Goal: Task Accomplishment & Management: Manage account settings

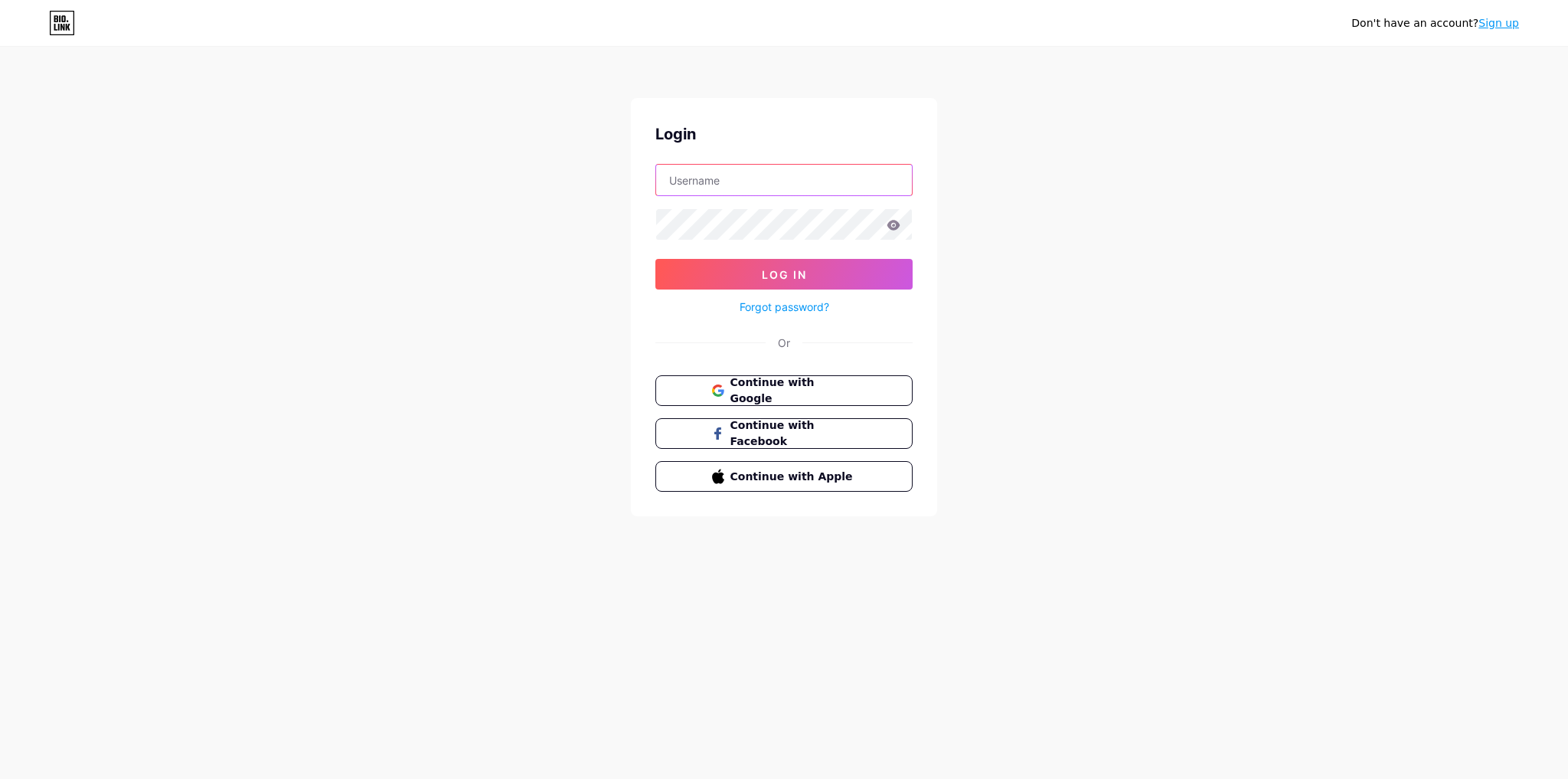
click at [748, 190] on input "text" at bounding box center [784, 180] width 255 height 31
type input "happy"
click at [656, 259] on button "Log In" at bounding box center [784, 274] width 257 height 31
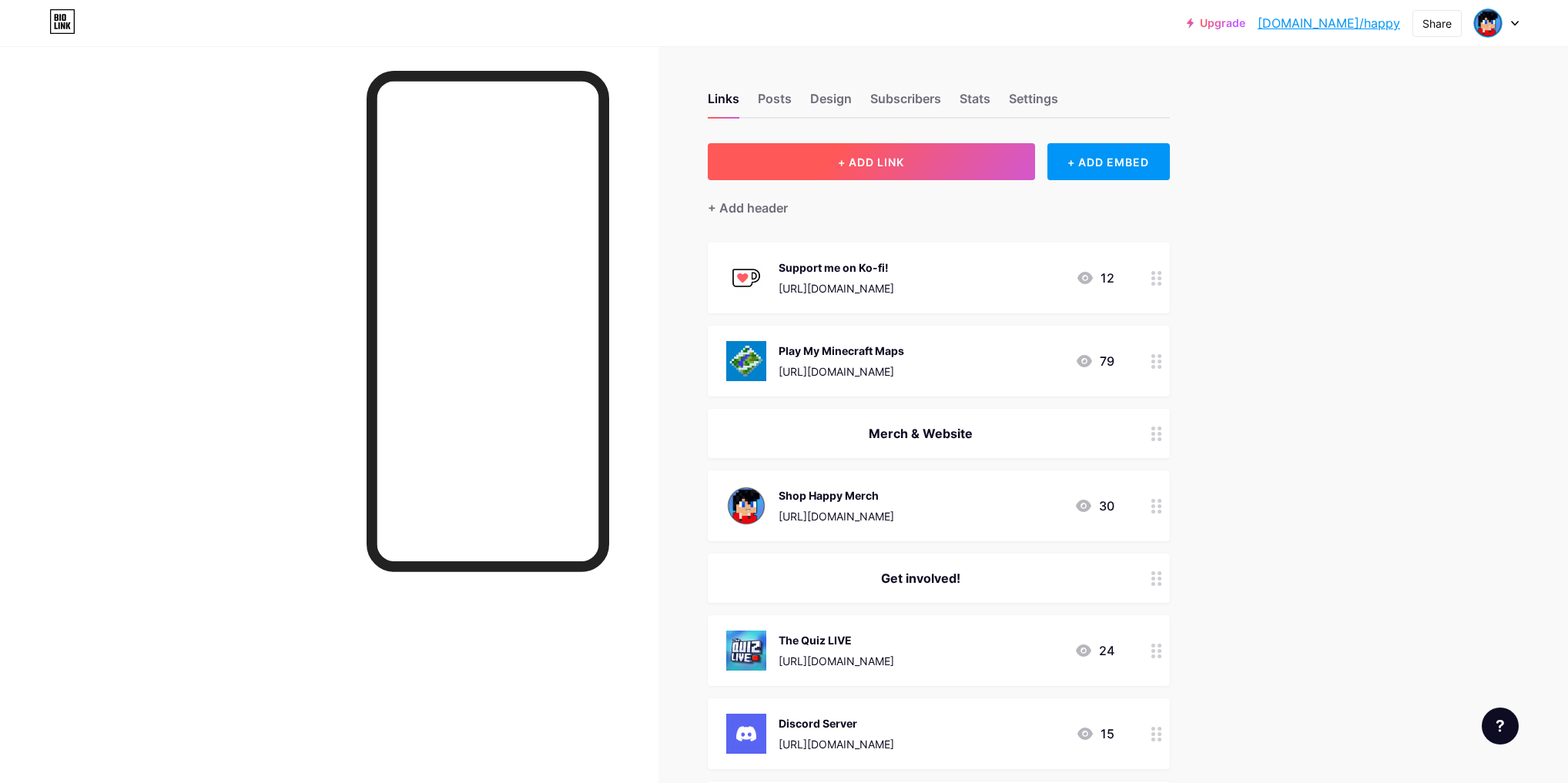
click at [973, 157] on button "+ ADD LINK" at bounding box center [871, 162] width 327 height 37
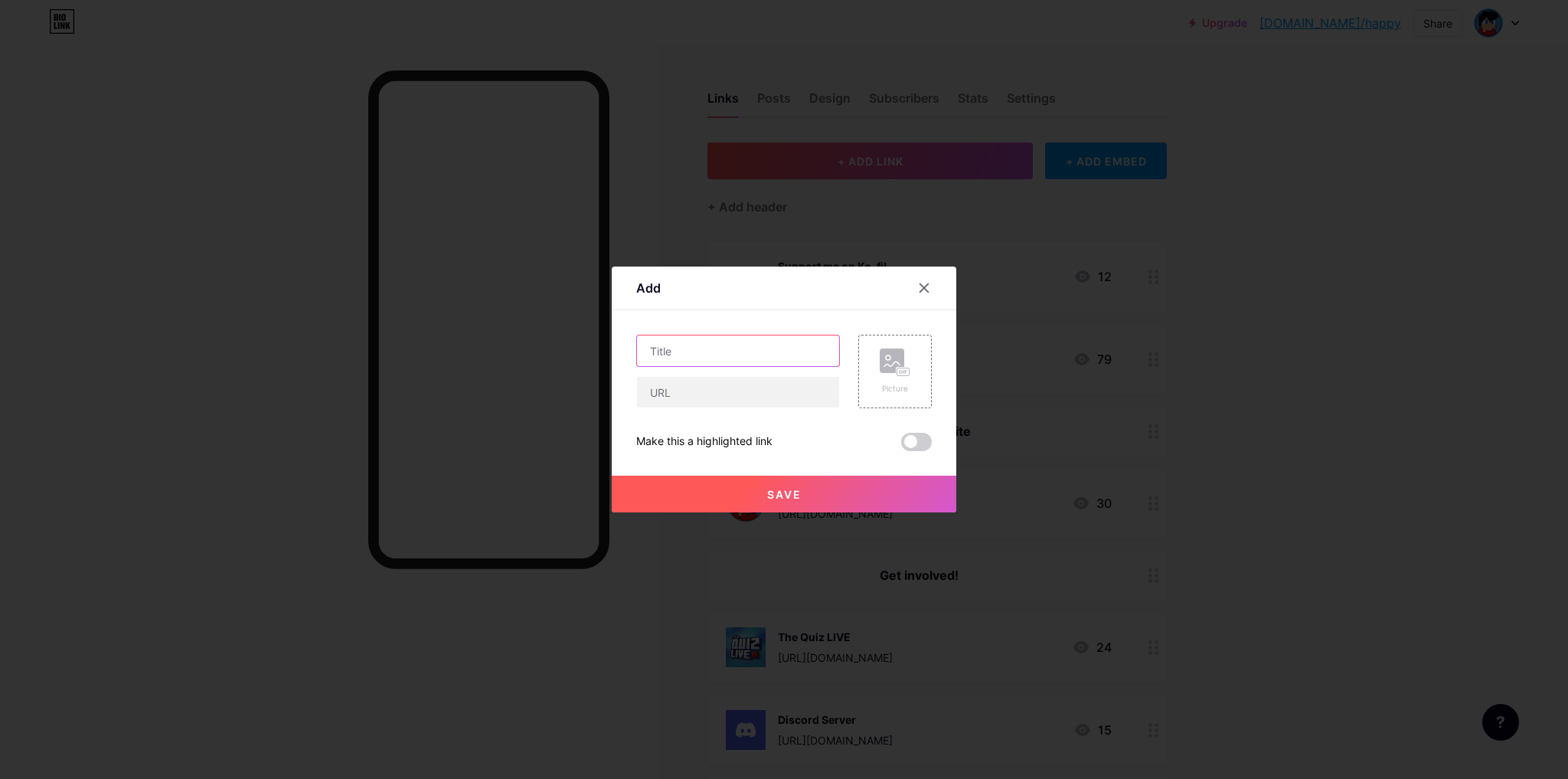
click at [733, 353] on input "text" at bounding box center [739, 351] width 203 height 31
click at [897, 375] on rect at bounding box center [904, 372] width 14 height 9
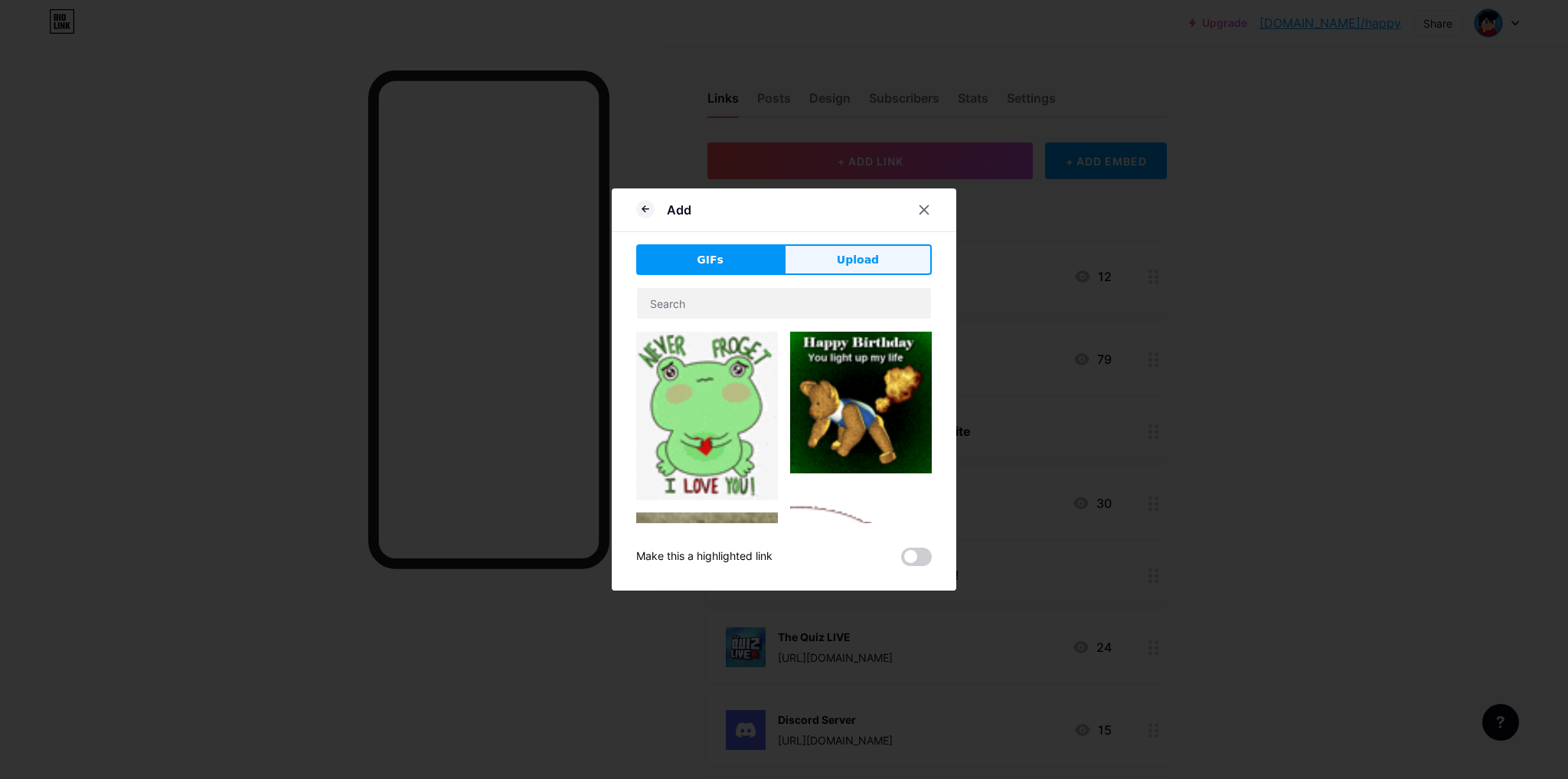
click at [871, 262] on span "Upload" at bounding box center [858, 259] width 42 height 16
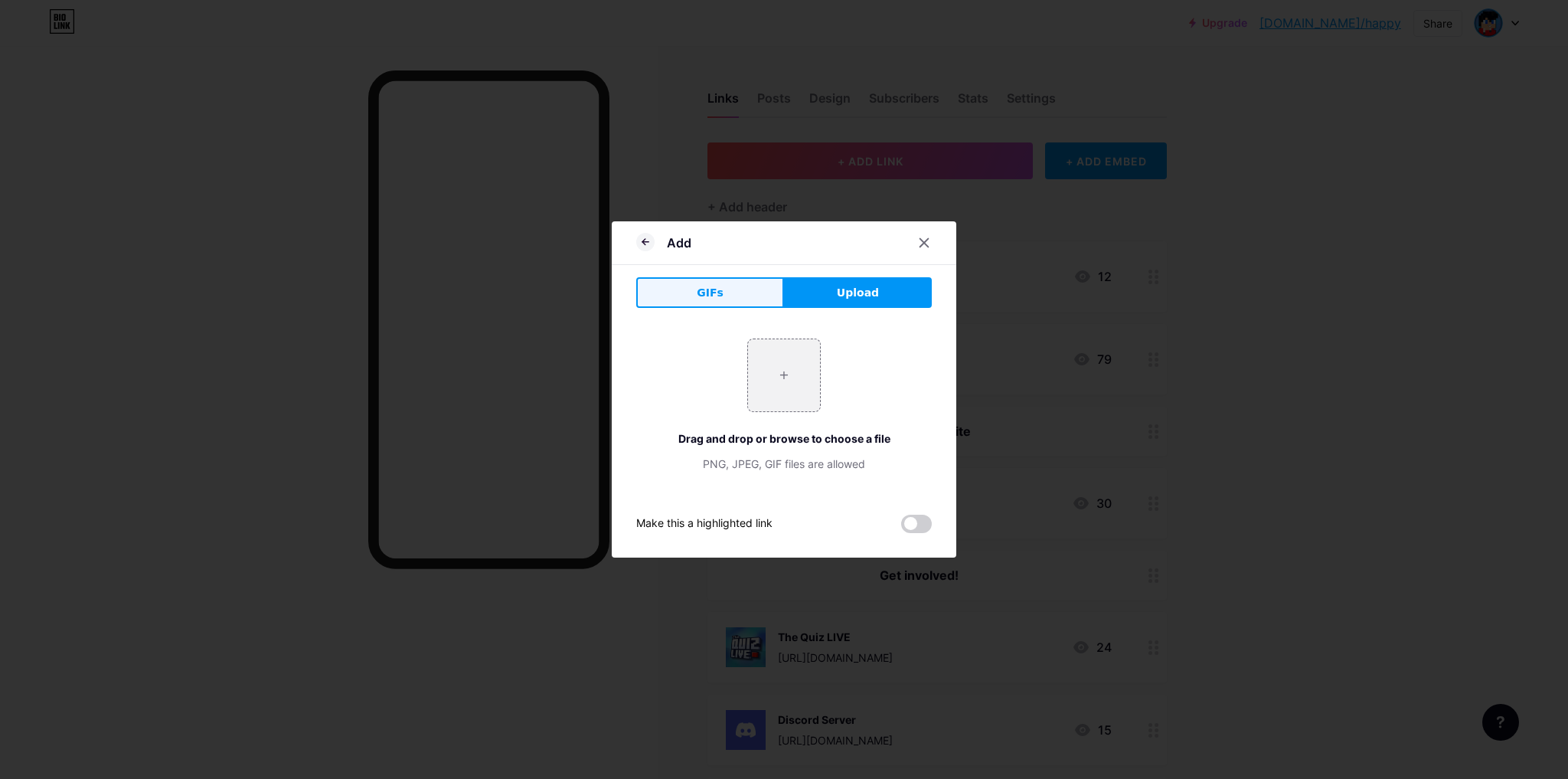
click at [713, 297] on span "GIFs" at bounding box center [710, 292] width 27 height 16
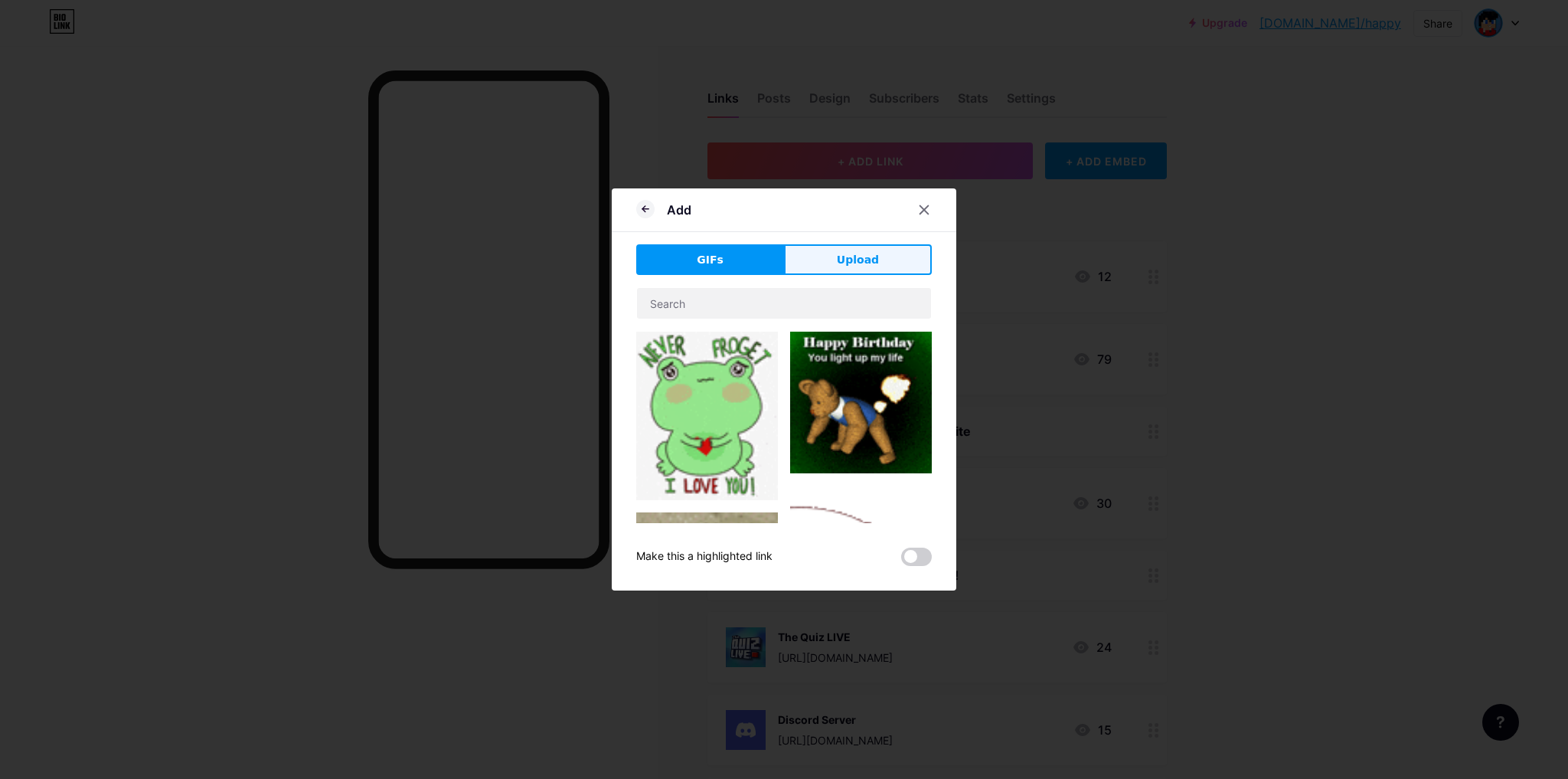
click at [847, 266] on span "Upload" at bounding box center [858, 259] width 42 height 16
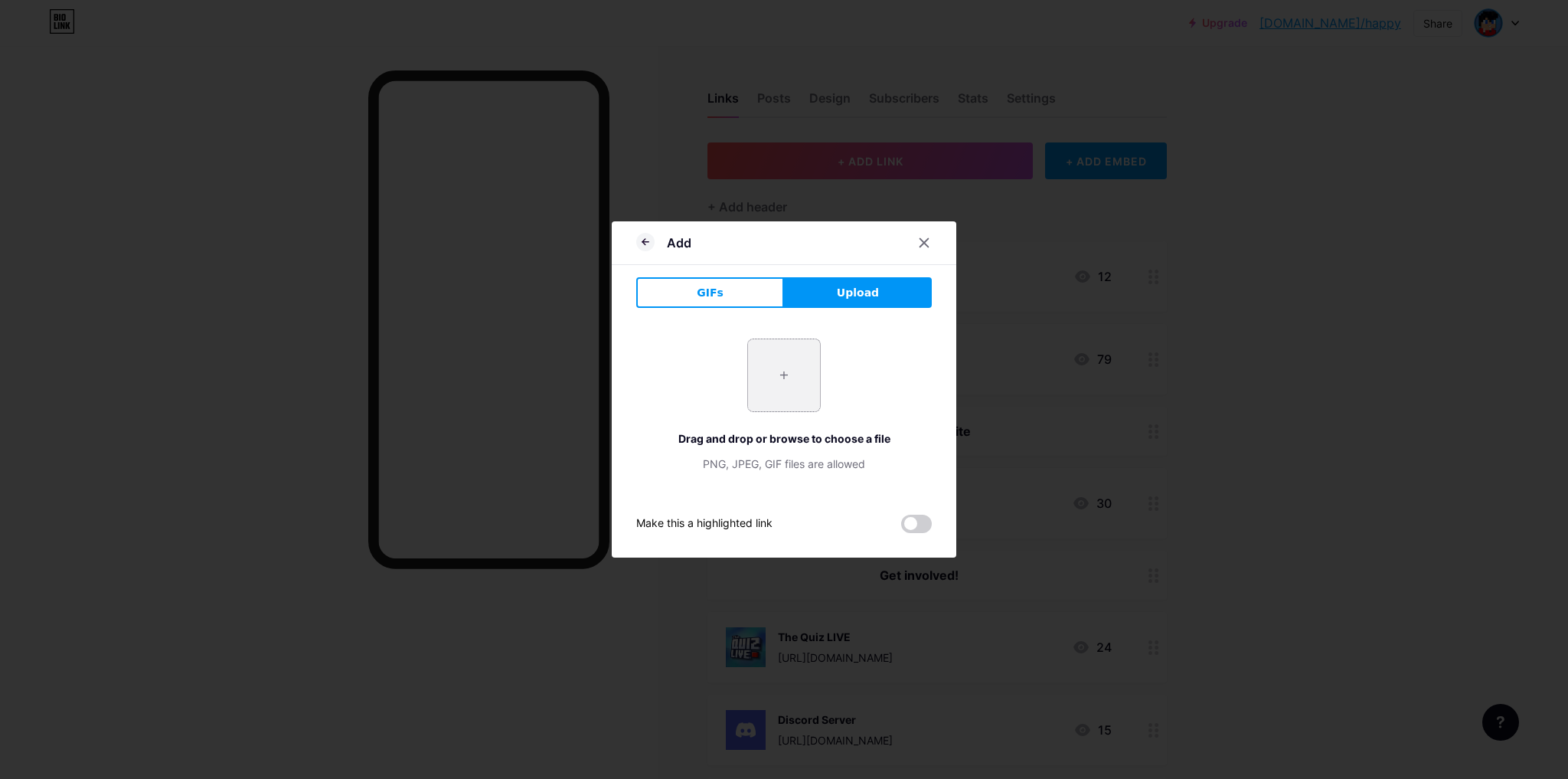
click at [778, 381] on input "file" at bounding box center [784, 375] width 72 height 72
type input "C:\fakepath\Favicon.png"
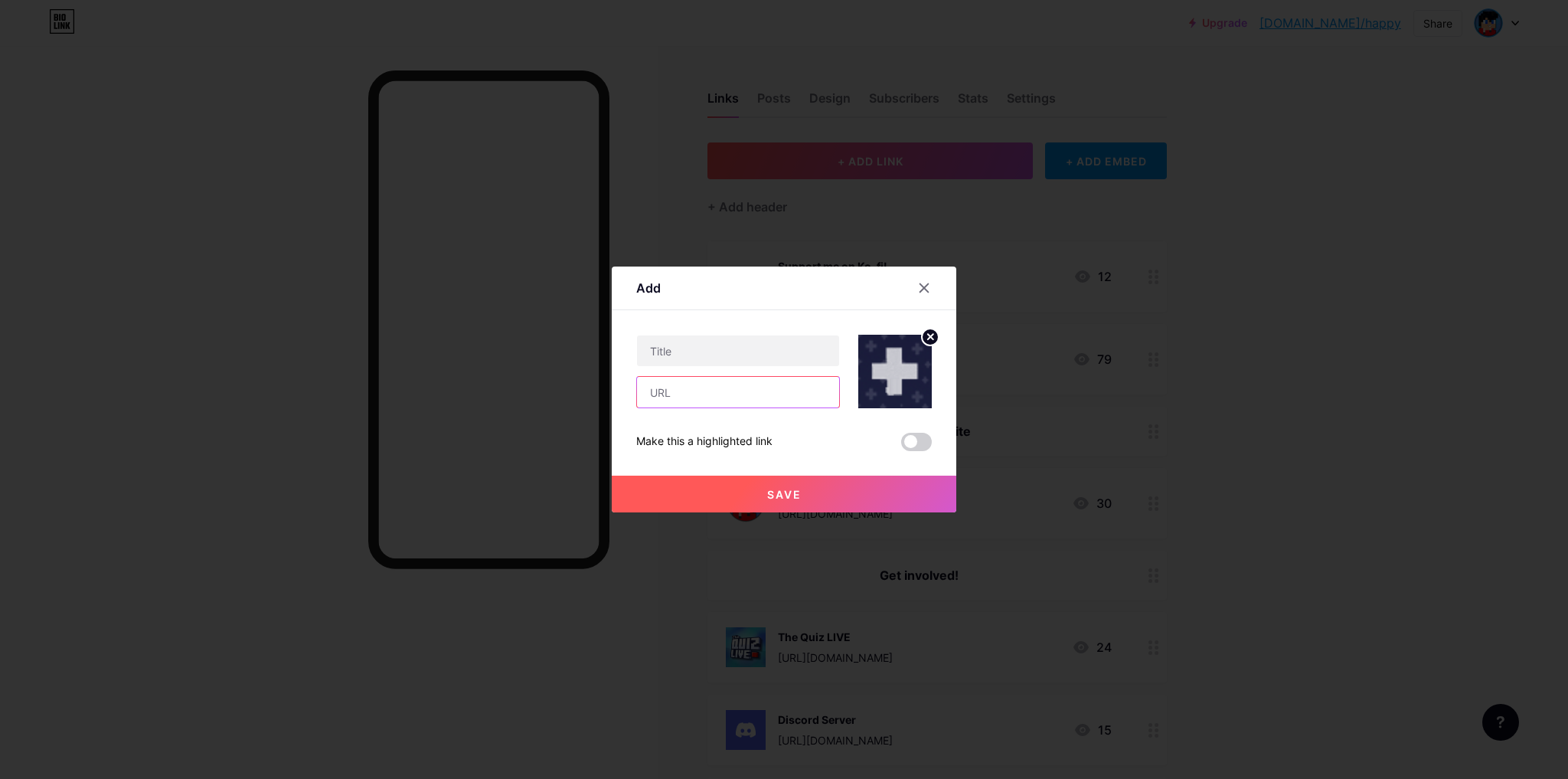
click at [707, 395] on input "text" at bounding box center [739, 392] width 203 height 31
click at [680, 354] on input "text" at bounding box center [739, 351] width 203 height 31
click at [689, 386] on input "text" at bounding box center [739, 392] width 203 height 31
click at [680, 355] on input "text" at bounding box center [739, 351] width 203 height 31
type input "Streamas"
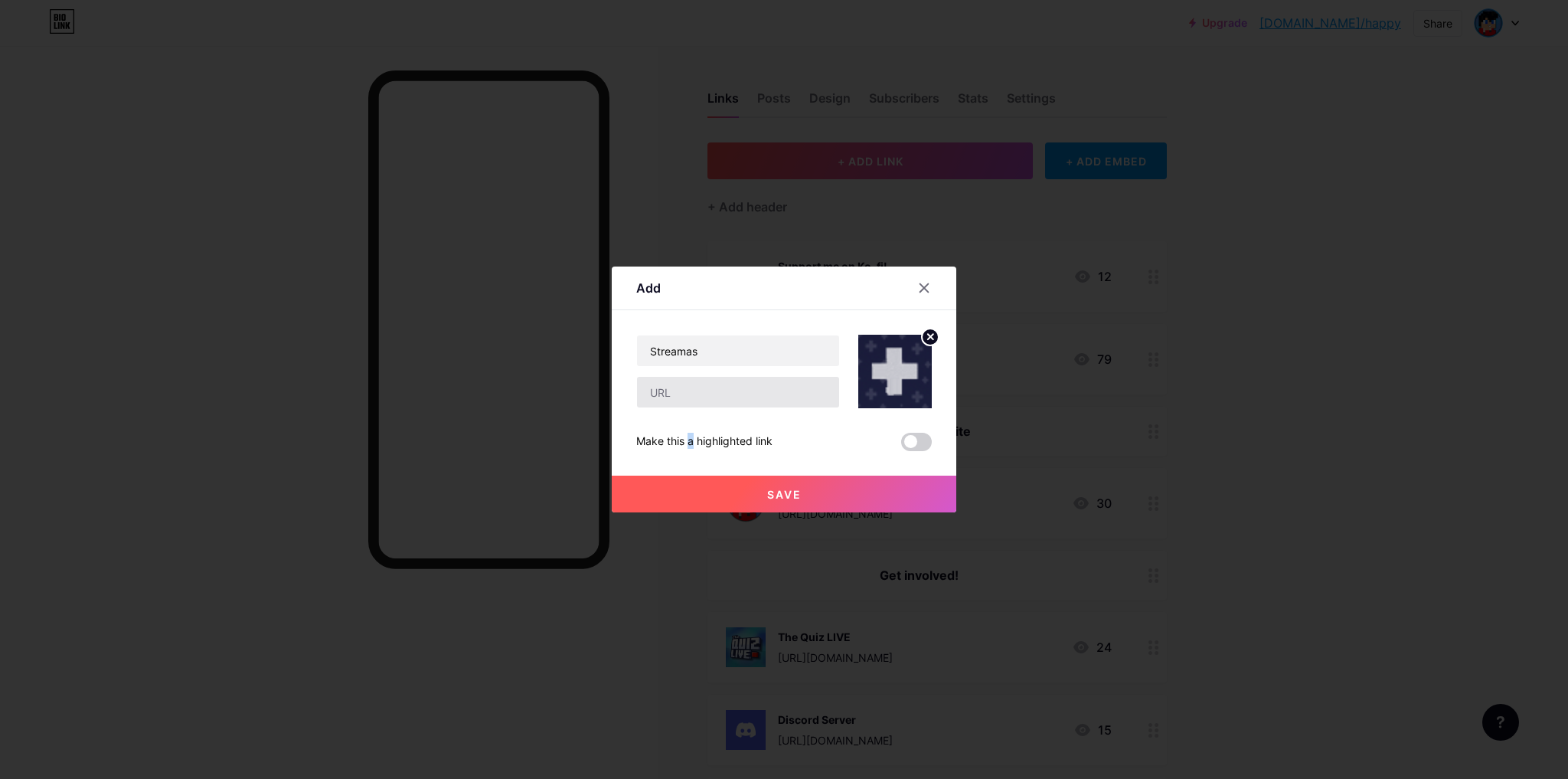
drag, startPoint x: 657, startPoint y: 409, endPoint x: 675, endPoint y: 398, distance: 21.1
click at [670, 404] on div "Streamas Make this a highlighted link Save" at bounding box center [784, 393] width 295 height 117
click at [675, 398] on input "text" at bounding box center [739, 392] width 203 height 31
type input "[URL][DOMAIN_NAME]"
click at [775, 488] on span "Save" at bounding box center [784, 494] width 35 height 13
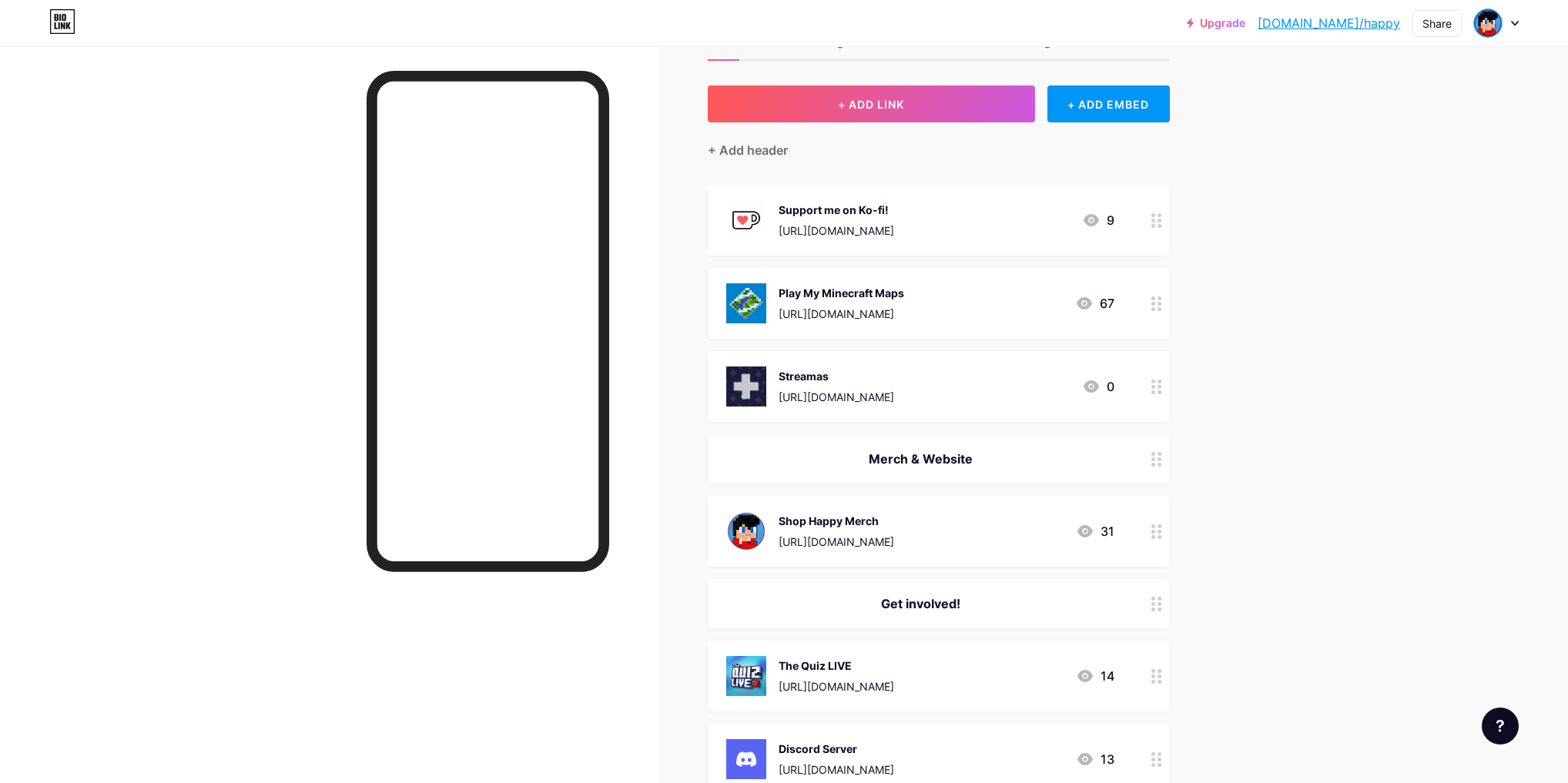
scroll to position [62, 0]
